Goal: Task Accomplishment & Management: Manage account settings

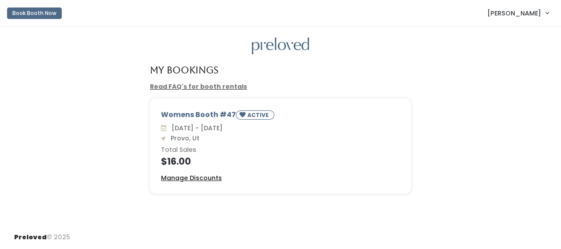
click at [195, 178] on u "Manage Discounts" at bounding box center [191, 177] width 61 height 9
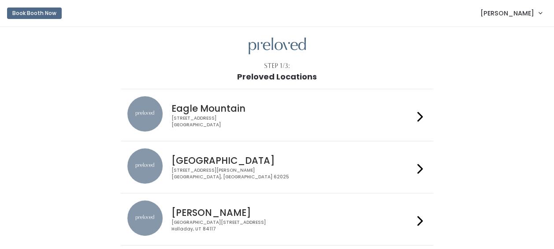
click at [270, 45] on img at bounding box center [277, 45] width 57 height 17
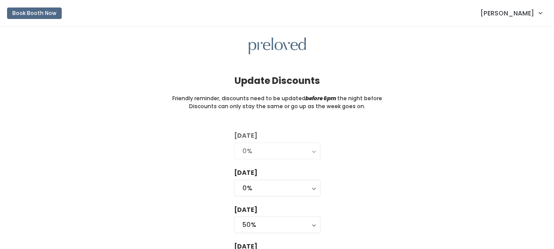
click at [503, 9] on span "[PERSON_NAME]" at bounding box center [508, 13] width 54 height 10
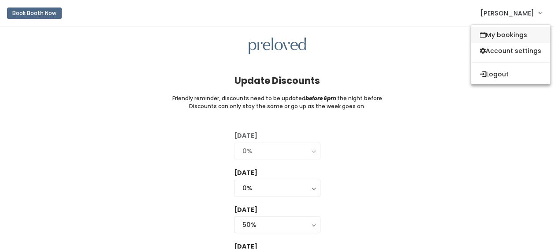
click at [506, 35] on link "My bookings" at bounding box center [511, 35] width 79 height 16
